Goal: Navigation & Orientation: Find specific page/section

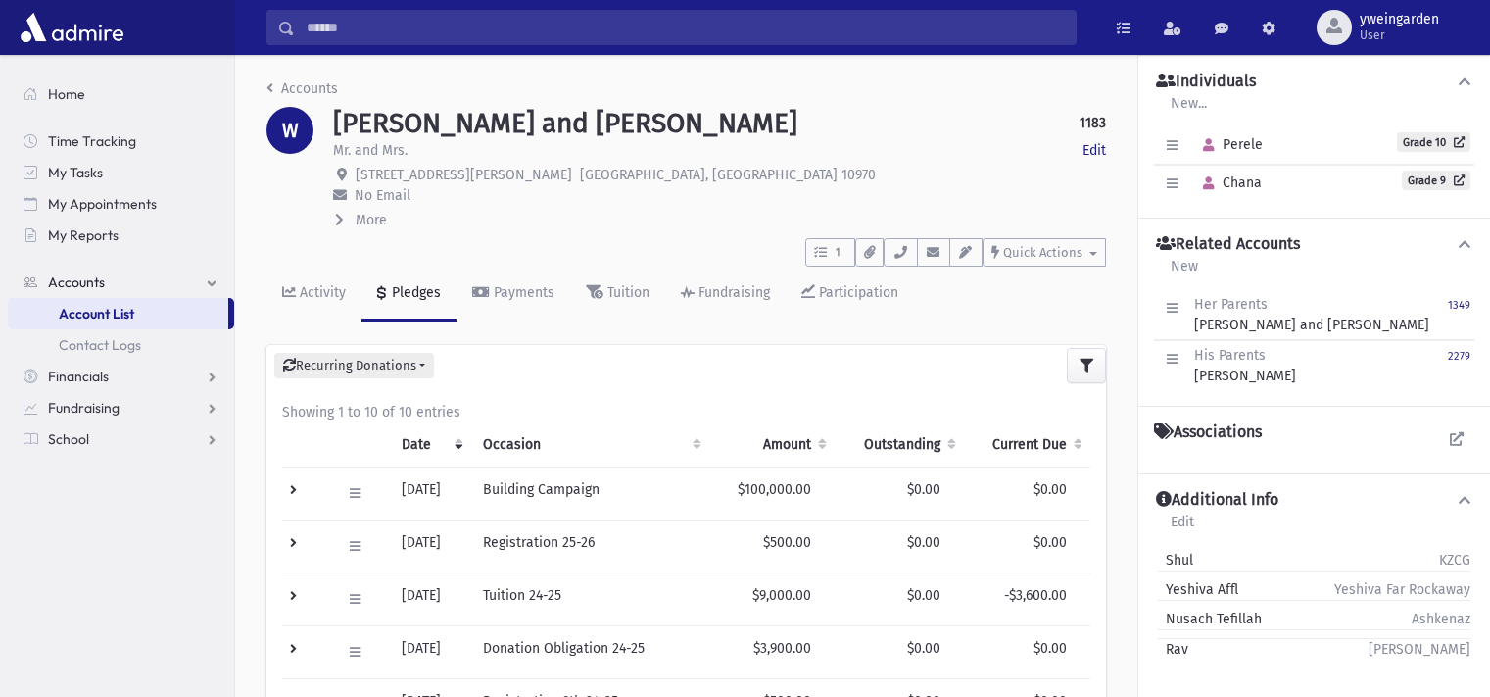
scroll to position [43, 0]
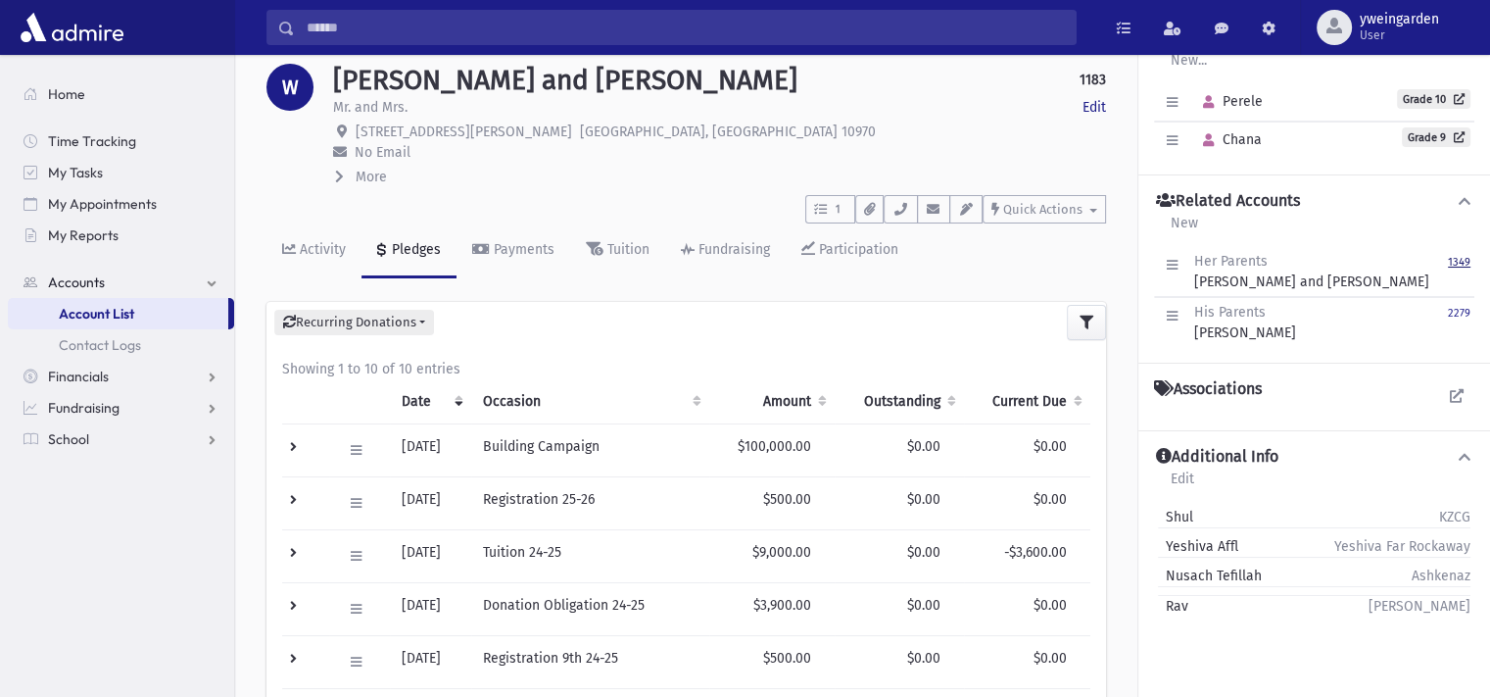
click at [1467, 260] on small "1349" at bounding box center [1459, 262] width 23 height 13
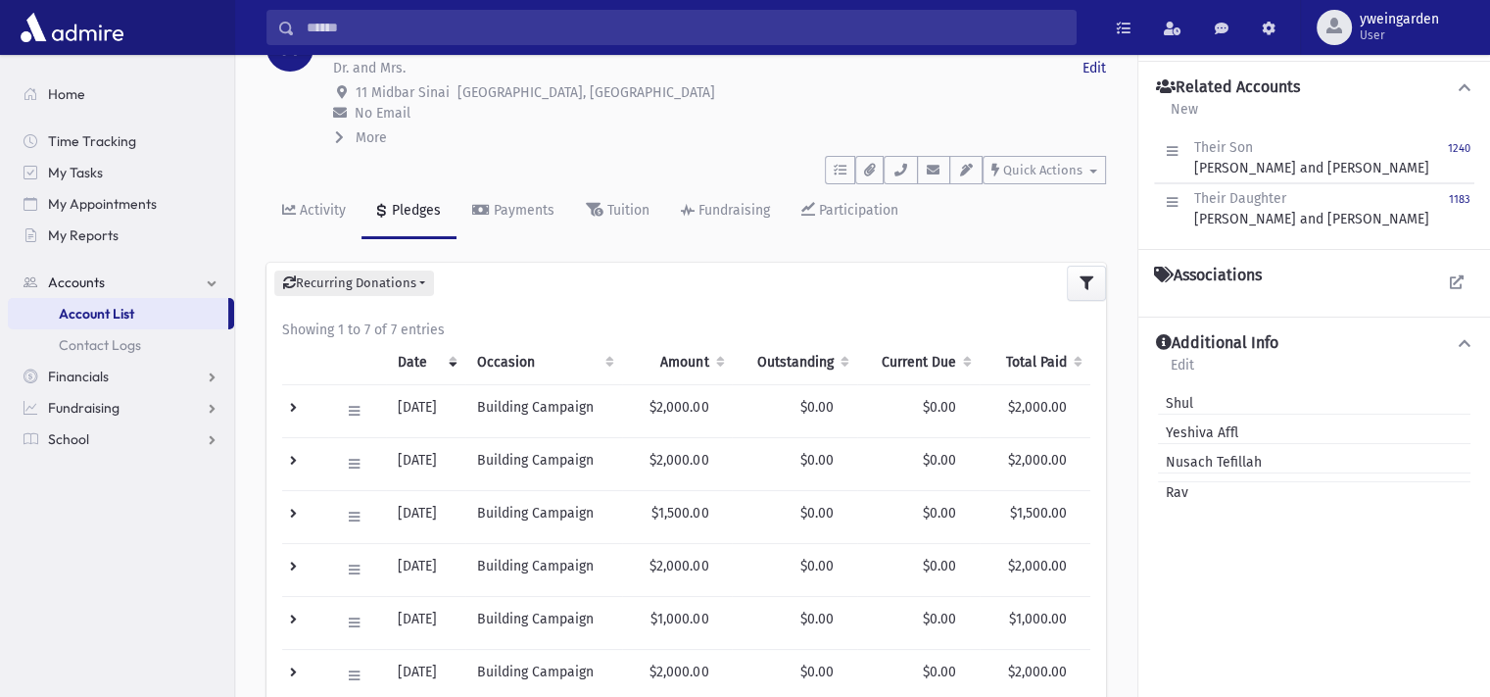
scroll to position [130, 0]
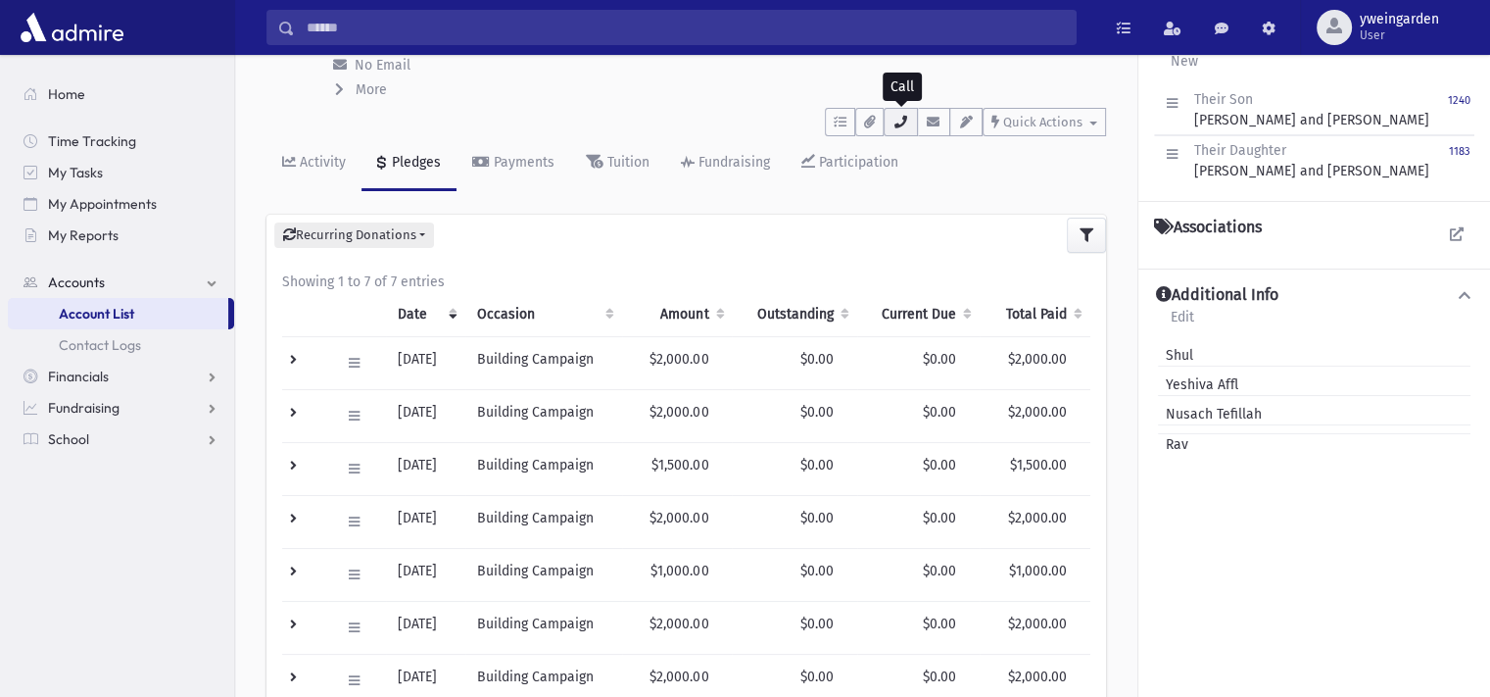
click at [898, 117] on icon "button" at bounding box center [901, 122] width 16 height 13
click at [721, 118] on div "To Do's No open tasks Show List Documents No documents Show List • CELL : (845)…" at bounding box center [687, 118] width 840 height 36
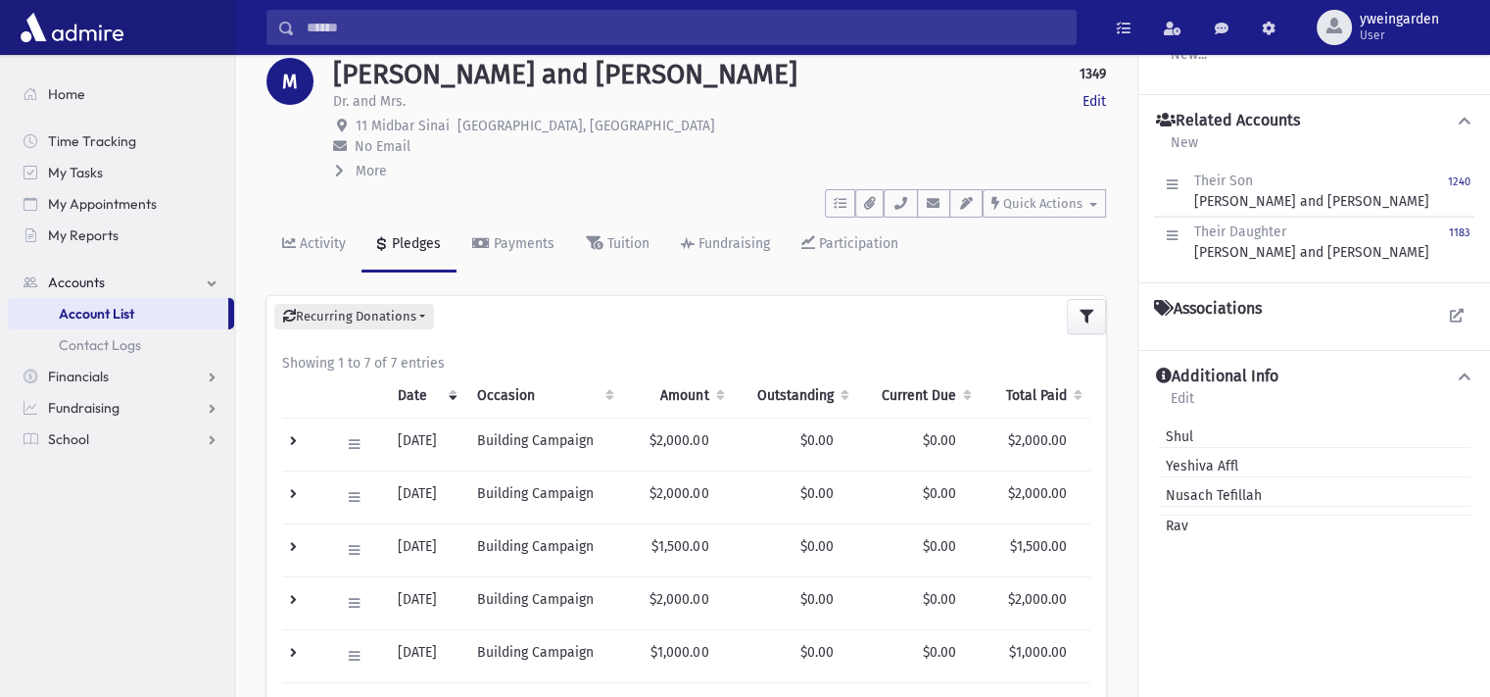
scroll to position [0, 0]
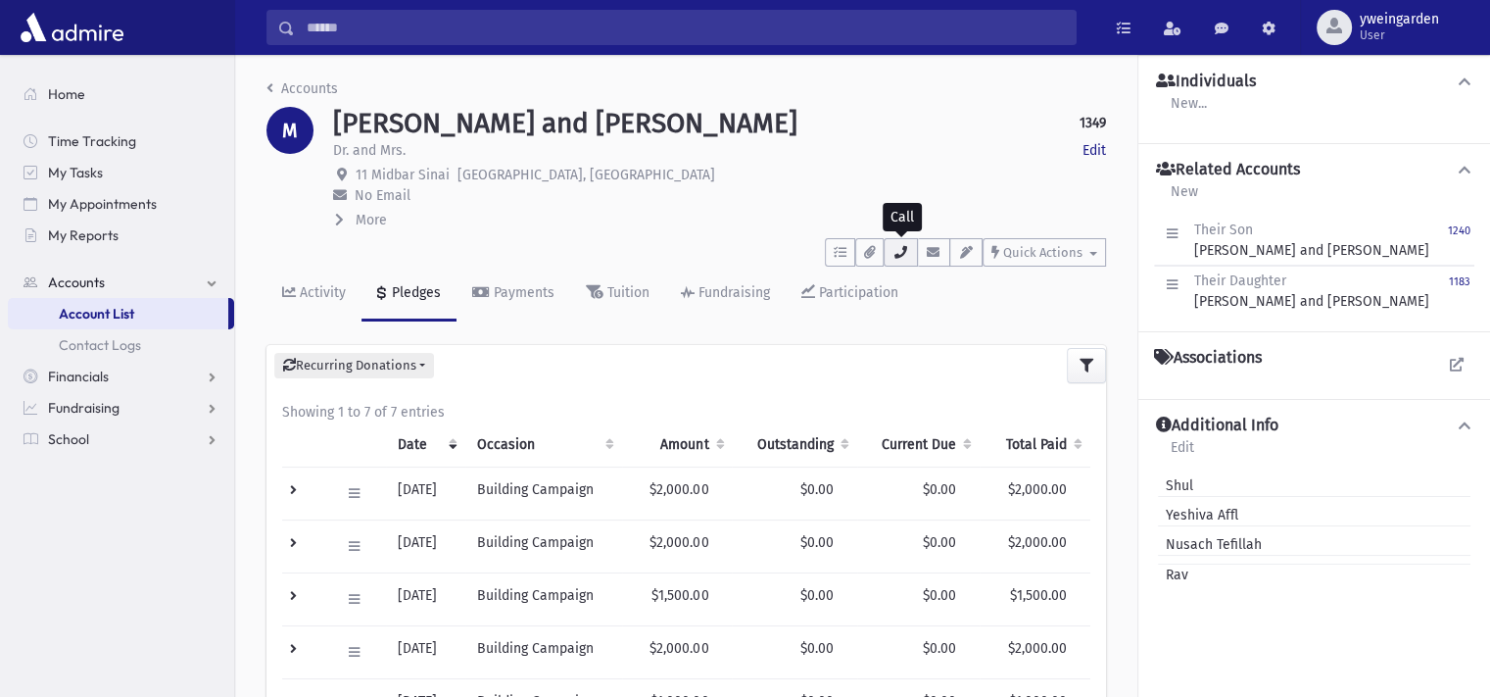
click at [915, 251] on button "button" at bounding box center [900, 252] width 33 height 28
click at [736, 173] on p "11 Midbar Sinai Jerusalem, ISRAEL" at bounding box center [719, 175] width 773 height 21
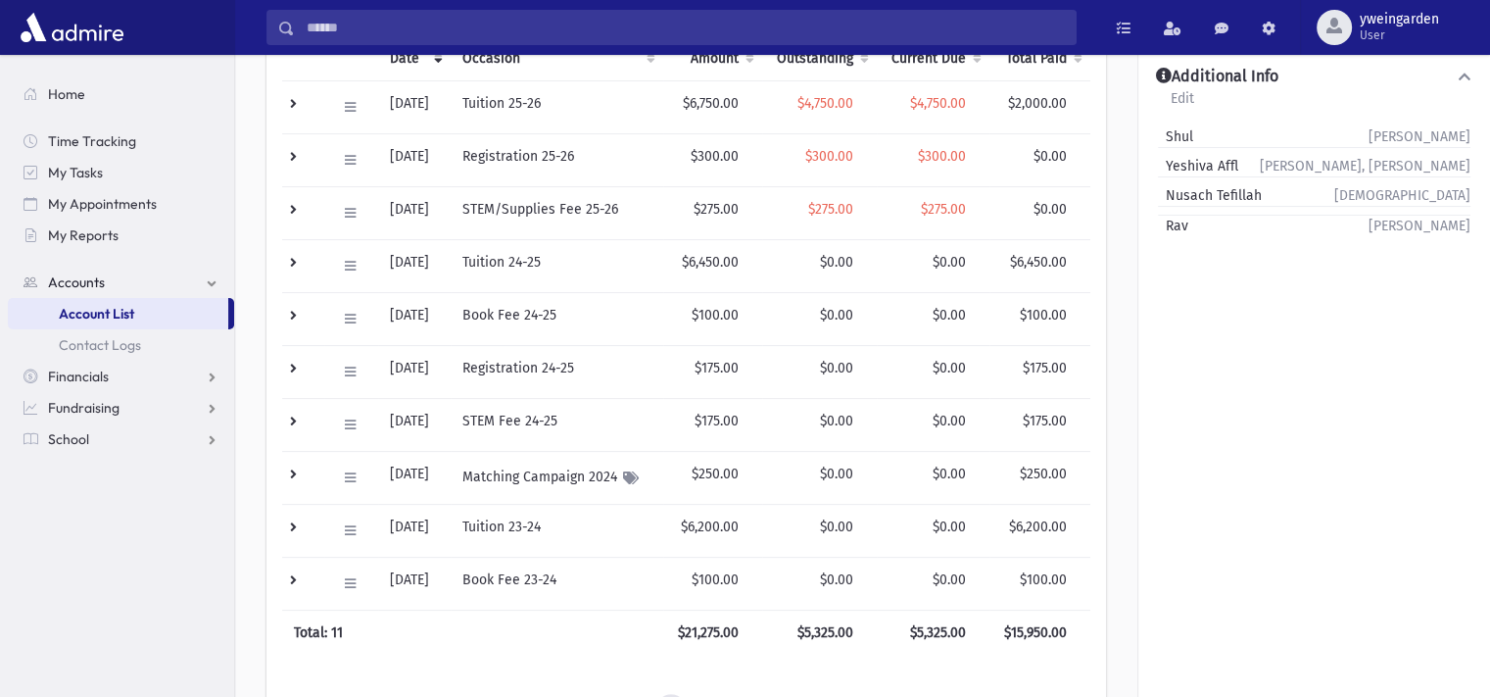
scroll to position [392, 0]
